Goal: Task Accomplishment & Management: Manage account settings

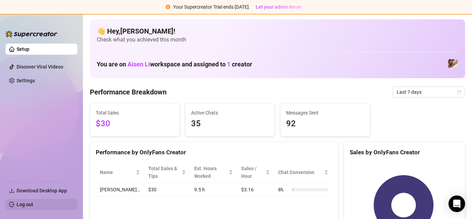
click at [18, 201] on link "Log out" at bounding box center [25, 204] width 17 height 6
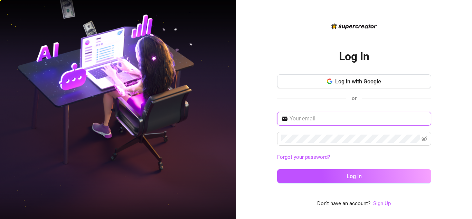
type input "[EMAIL_ADDRESS][DOMAIN_NAME]"
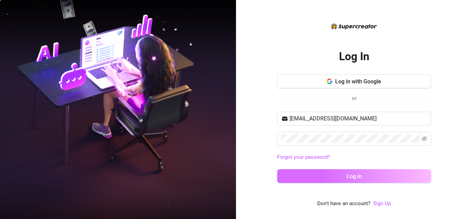
click at [328, 174] on button "Log in" at bounding box center [354, 176] width 154 height 14
